Goal: Task Accomplishment & Management: Use online tool/utility

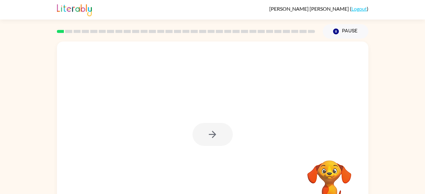
click at [213, 137] on div at bounding box center [212, 134] width 40 height 23
click at [210, 134] on icon "button" at bounding box center [212, 134] width 11 height 11
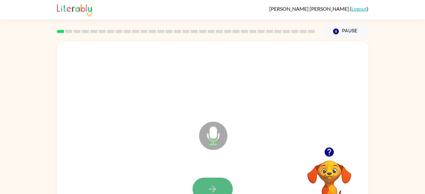
click at [214, 188] on icon "button" at bounding box center [212, 189] width 11 height 11
click at [210, 178] on button "button" at bounding box center [212, 189] width 40 height 23
click at [210, 181] on button "button" at bounding box center [212, 189] width 40 height 23
click at [210, 180] on button "button" at bounding box center [212, 189] width 40 height 23
click at [209, 178] on button "button" at bounding box center [212, 189] width 40 height 23
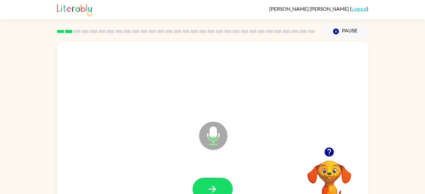
click at [209, 177] on div at bounding box center [212, 190] width 299 height 52
drag, startPoint x: 209, startPoint y: 177, endPoint x: 207, endPoint y: 188, distance: 11.7
click at [207, 188] on icon "button" at bounding box center [212, 189] width 11 height 11
drag, startPoint x: 207, startPoint y: 187, endPoint x: 147, endPoint y: 139, distance: 76.9
click at [147, 139] on div "Microphone The Microphone is here when it is your turn to talk" at bounding box center [212, 132] width 311 height 180
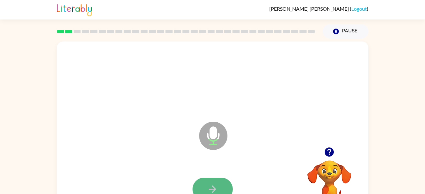
click at [210, 188] on icon "button" at bounding box center [212, 189] width 11 height 11
drag, startPoint x: 210, startPoint y: 188, endPoint x: 205, endPoint y: 185, distance: 5.7
click at [205, 185] on button "button" at bounding box center [212, 189] width 40 height 23
click at [219, 166] on icon "Microphone The Microphone is here when it is your turn to talk" at bounding box center [244, 143] width 94 height 47
click at [219, 182] on button "button" at bounding box center [212, 189] width 40 height 23
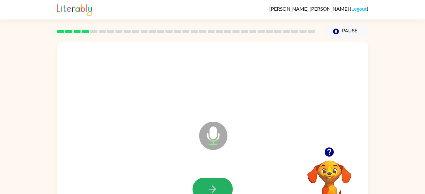
click at [219, 182] on button "button" at bounding box center [212, 189] width 40 height 23
click at [218, 185] on button "button" at bounding box center [212, 189] width 40 height 23
drag, startPoint x: 218, startPoint y: 185, endPoint x: 203, endPoint y: 189, distance: 15.9
click at [203, 189] on button "button" at bounding box center [212, 189] width 40 height 23
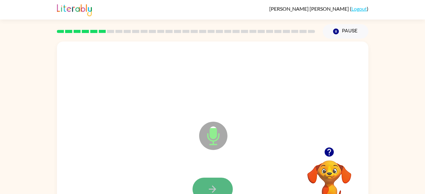
click at [204, 187] on button "button" at bounding box center [212, 189] width 40 height 23
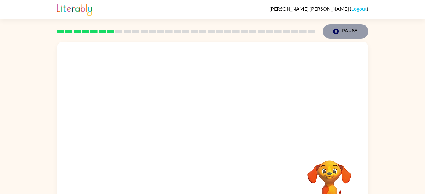
click at [353, 31] on button "Pause Pause" at bounding box center [346, 31] width 46 height 14
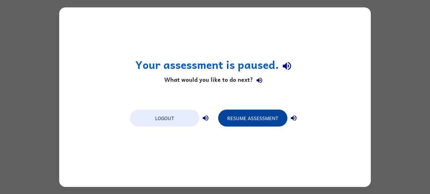
click at [256, 116] on button "Resume Assessment" at bounding box center [252, 117] width 69 height 17
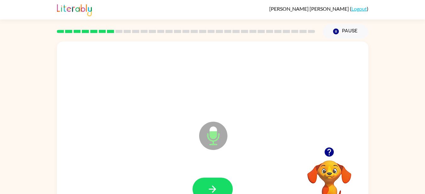
click at [353, 31] on button "Pause Pause" at bounding box center [346, 31] width 46 height 14
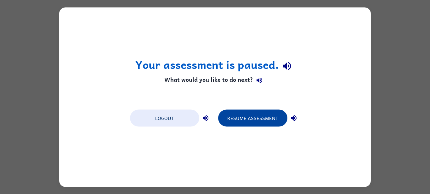
click at [261, 120] on button "Resume Assessment" at bounding box center [252, 117] width 69 height 17
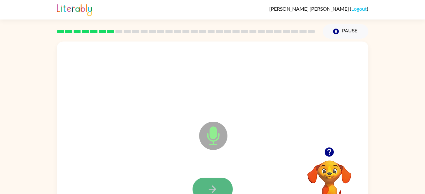
click at [212, 179] on button "button" at bounding box center [212, 189] width 40 height 23
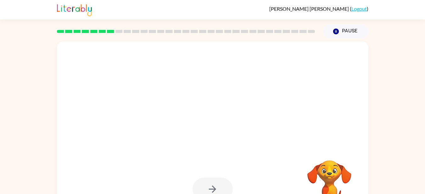
drag, startPoint x: 212, startPoint y: 179, endPoint x: 212, endPoint y: 183, distance: 4.7
click at [212, 183] on div at bounding box center [212, 189] width 40 height 23
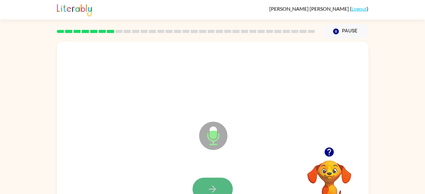
click at [212, 184] on icon "button" at bounding box center [212, 189] width 11 height 11
drag, startPoint x: 212, startPoint y: 184, endPoint x: 209, endPoint y: 184, distance: 3.8
click at [209, 184] on icon "button" at bounding box center [212, 189] width 11 height 11
drag, startPoint x: 208, startPoint y: 183, endPoint x: 197, endPoint y: 189, distance: 12.7
click at [197, 189] on button "button" at bounding box center [212, 189] width 40 height 23
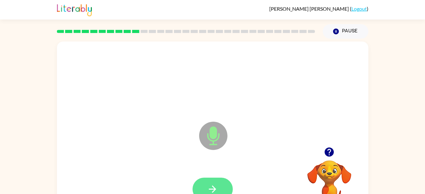
click at [196, 187] on button "button" at bounding box center [212, 189] width 40 height 23
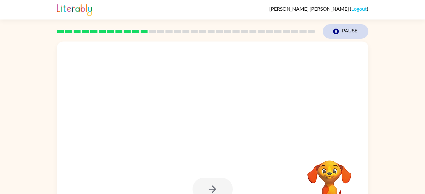
click at [342, 28] on button "Pause Pause" at bounding box center [346, 31] width 46 height 14
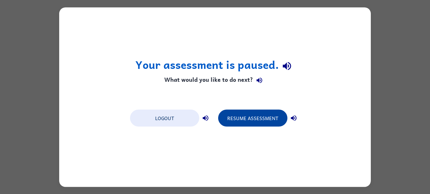
click at [263, 116] on button "Resume Assessment" at bounding box center [252, 117] width 69 height 17
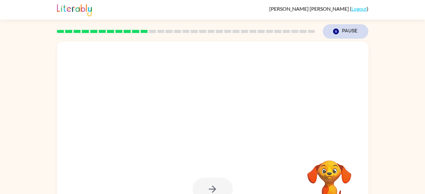
click at [349, 37] on button "Pause Pause" at bounding box center [346, 31] width 46 height 14
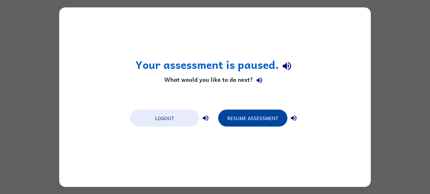
click at [267, 121] on button "Resume Assessment" at bounding box center [252, 117] width 69 height 17
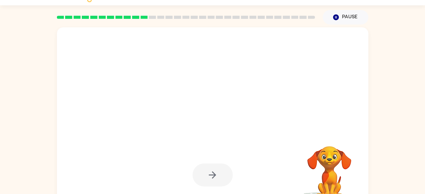
scroll to position [27, 0]
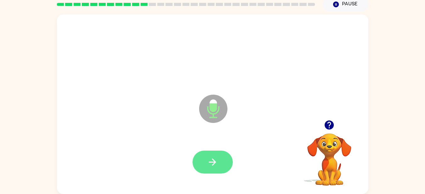
click at [211, 165] on icon "button" at bounding box center [212, 162] width 11 height 11
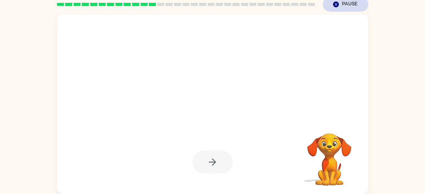
click at [343, 4] on button "Pause Pause" at bounding box center [346, 4] width 46 height 14
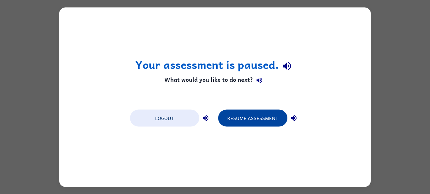
click at [259, 116] on button "Resume Assessment" at bounding box center [252, 117] width 69 height 17
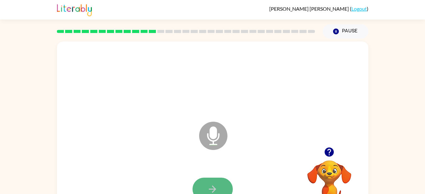
click at [213, 181] on button "button" at bounding box center [212, 189] width 40 height 23
click at [211, 178] on button "button" at bounding box center [212, 189] width 40 height 23
click at [215, 179] on button "button" at bounding box center [212, 189] width 40 height 23
click at [214, 179] on button "button" at bounding box center [212, 189] width 40 height 23
click at [214, 178] on button "button" at bounding box center [212, 189] width 40 height 23
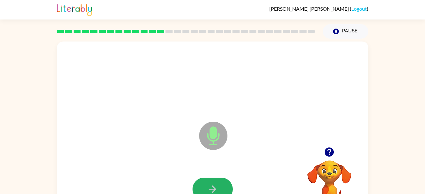
click at [214, 178] on button "button" at bounding box center [212, 189] width 40 height 23
click at [201, 180] on button "button" at bounding box center [212, 189] width 40 height 23
click at [205, 184] on button "button" at bounding box center [212, 189] width 40 height 23
click at [205, 182] on button "button" at bounding box center [212, 189] width 40 height 23
click at [203, 181] on button "button" at bounding box center [212, 189] width 40 height 23
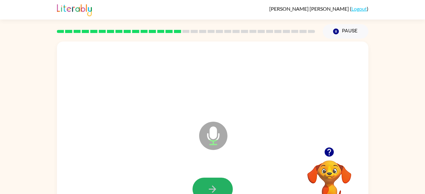
click at [203, 181] on button "button" at bounding box center [212, 189] width 40 height 23
drag, startPoint x: 209, startPoint y: 192, endPoint x: 202, endPoint y: 183, distance: 11.2
click at [202, 183] on button "button" at bounding box center [212, 189] width 40 height 23
click at [202, 181] on button "button" at bounding box center [212, 189] width 40 height 23
click at [206, 186] on button "button" at bounding box center [212, 189] width 40 height 23
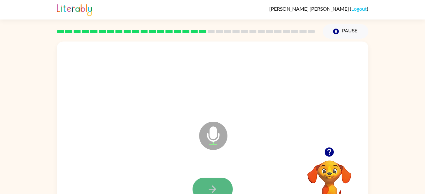
click at [206, 186] on button "button" at bounding box center [212, 189] width 40 height 23
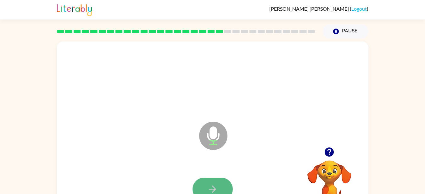
click at [206, 186] on button "button" at bounding box center [212, 189] width 40 height 23
click at [206, 185] on button "button" at bounding box center [212, 189] width 40 height 23
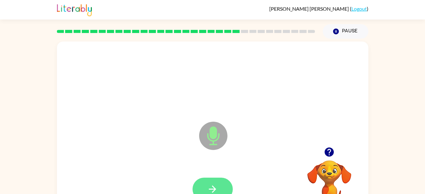
click at [206, 185] on button "button" at bounding box center [212, 189] width 40 height 23
click at [206, 184] on button "button" at bounding box center [212, 189] width 40 height 23
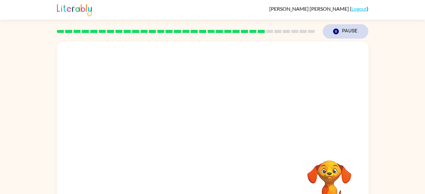
click at [355, 28] on button "Pause Pause" at bounding box center [346, 31] width 46 height 14
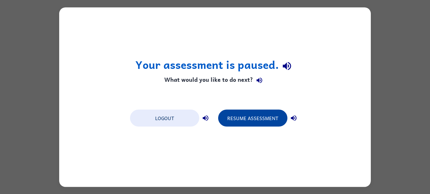
click at [256, 123] on button "Resume Assessment" at bounding box center [252, 117] width 69 height 17
click at [263, 113] on button "Resume Assessment" at bounding box center [252, 117] width 69 height 17
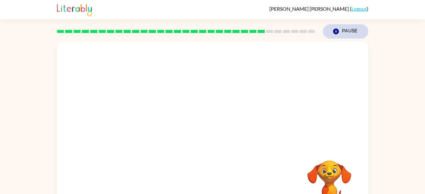
click at [340, 35] on button "Pause Pause" at bounding box center [346, 31] width 46 height 14
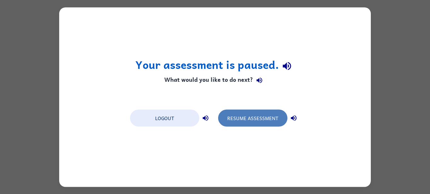
click at [262, 118] on button "Resume Assessment" at bounding box center [252, 117] width 69 height 17
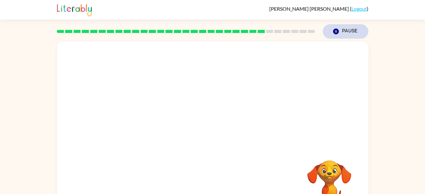
click at [341, 33] on button "Pause Pause" at bounding box center [346, 31] width 46 height 14
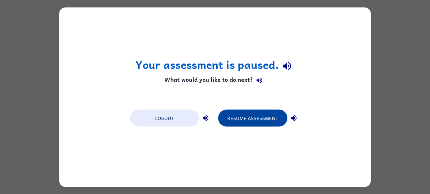
click at [255, 117] on button "Resume Assessment" at bounding box center [252, 117] width 69 height 17
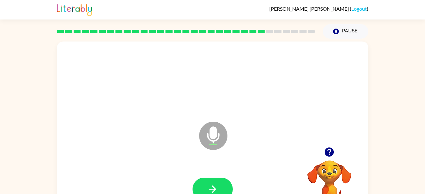
click at [262, 117] on div "Microphone The Microphone is here when it is your turn to talk" at bounding box center [197, 120] width 269 height 23
click at [222, 180] on button "button" at bounding box center [212, 189] width 40 height 23
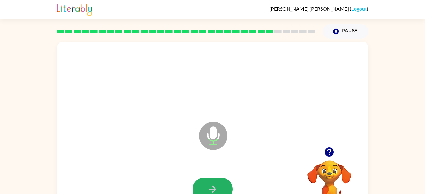
click at [222, 180] on button "button" at bounding box center [212, 189] width 40 height 23
click at [221, 180] on button "button" at bounding box center [212, 189] width 40 height 23
drag, startPoint x: 221, startPoint y: 180, endPoint x: 206, endPoint y: 180, distance: 15.4
click at [206, 180] on button "button" at bounding box center [212, 189] width 40 height 23
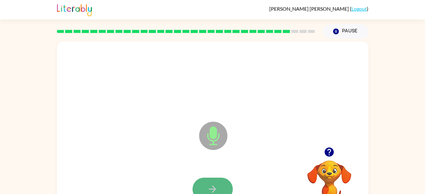
drag, startPoint x: 206, startPoint y: 181, endPoint x: 203, endPoint y: 183, distance: 3.7
click at [203, 183] on button "button" at bounding box center [212, 189] width 40 height 23
click at [201, 180] on button "button" at bounding box center [212, 189] width 40 height 23
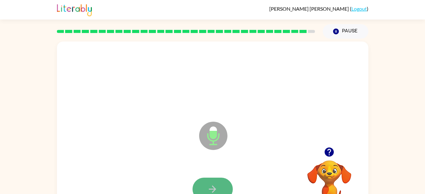
click at [201, 180] on button "button" at bounding box center [212, 189] width 40 height 23
